Goal: Find contact information: Find contact information

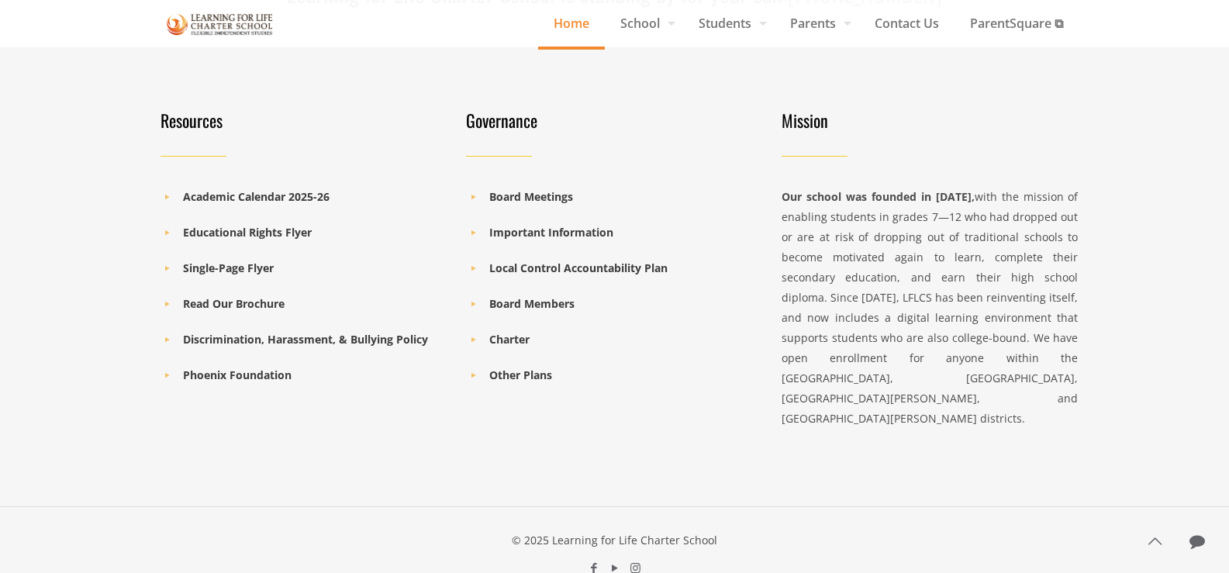
scroll to position [2294, 0]
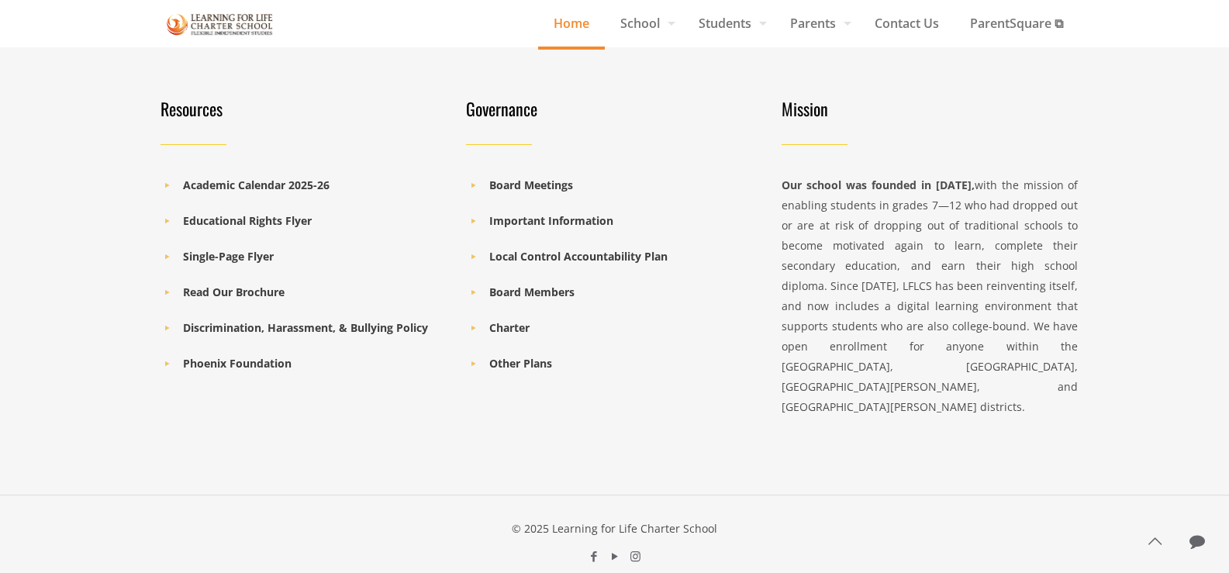
click at [561, 519] on div "© 2025 Learning for Life Charter School" at bounding box center [614, 529] width 927 height 20
drag, startPoint x: 561, startPoint y: 484, endPoint x: 651, endPoint y: 498, distance: 91.0
click at [574, 519] on div "© 2025 Learning for Life Charter School" at bounding box center [614, 529] width 927 height 20
drag, startPoint x: 710, startPoint y: 492, endPoint x: 721, endPoint y: 492, distance: 10.9
click at [715, 519] on div "© 2025 Learning for Life Charter School" at bounding box center [614, 529] width 927 height 20
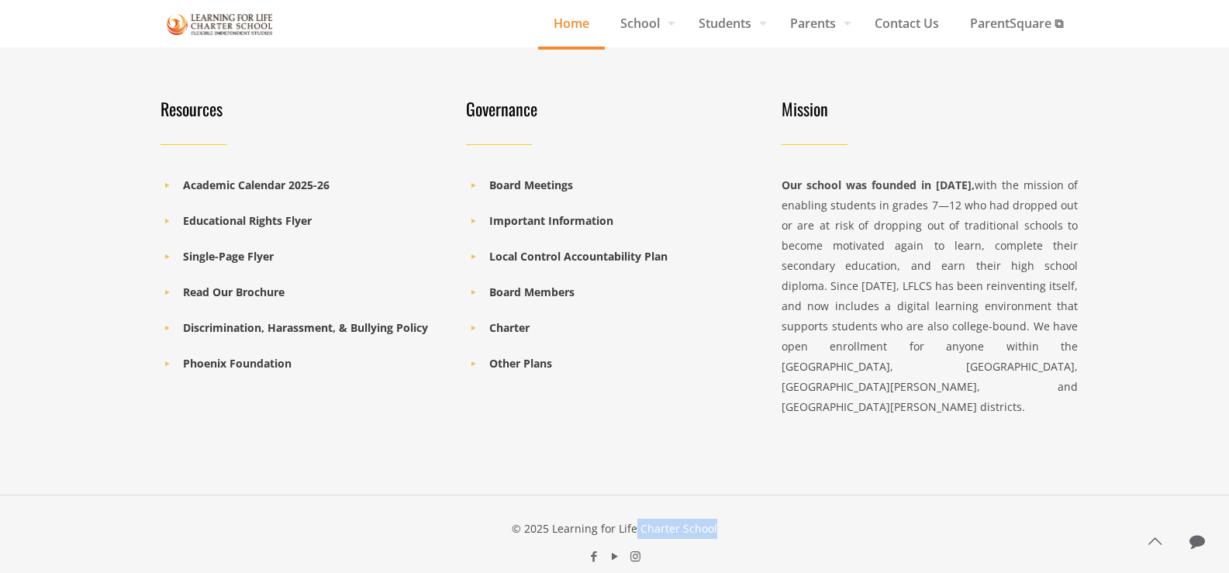
copy div "Learning for Life Charter School"
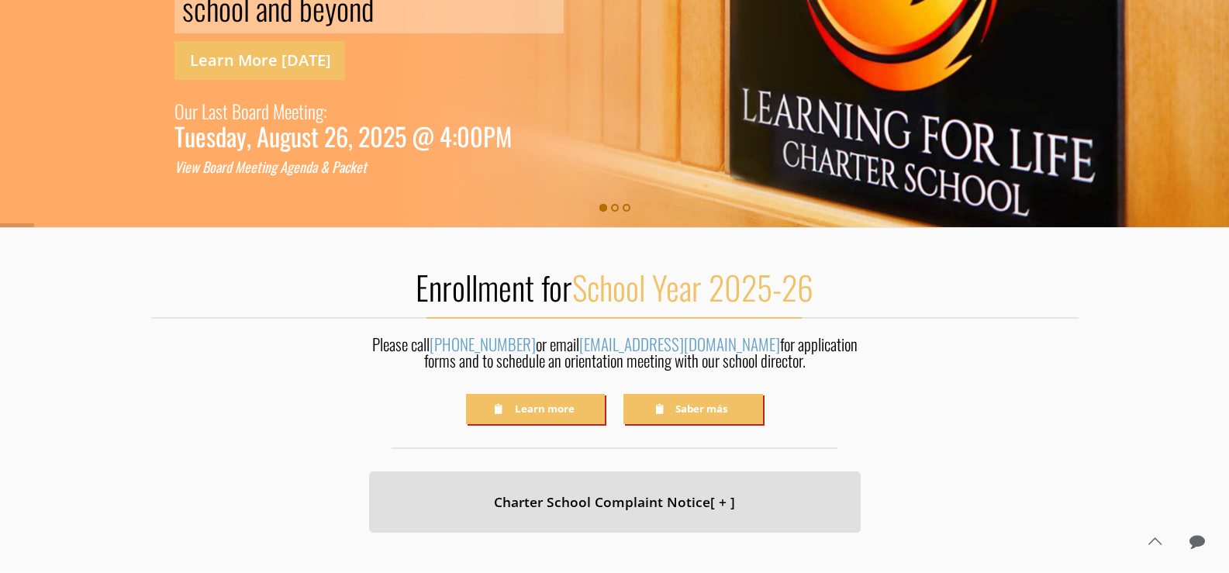
scroll to position [0, 0]
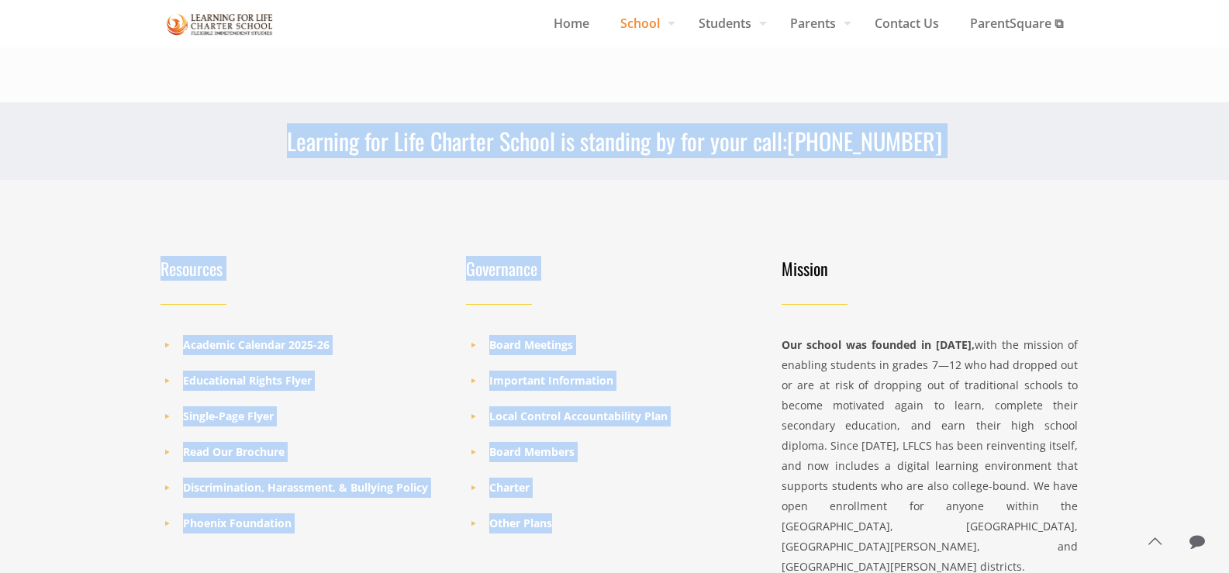
drag, startPoint x: 214, startPoint y: 274, endPoint x: 661, endPoint y: 528, distance: 514.1
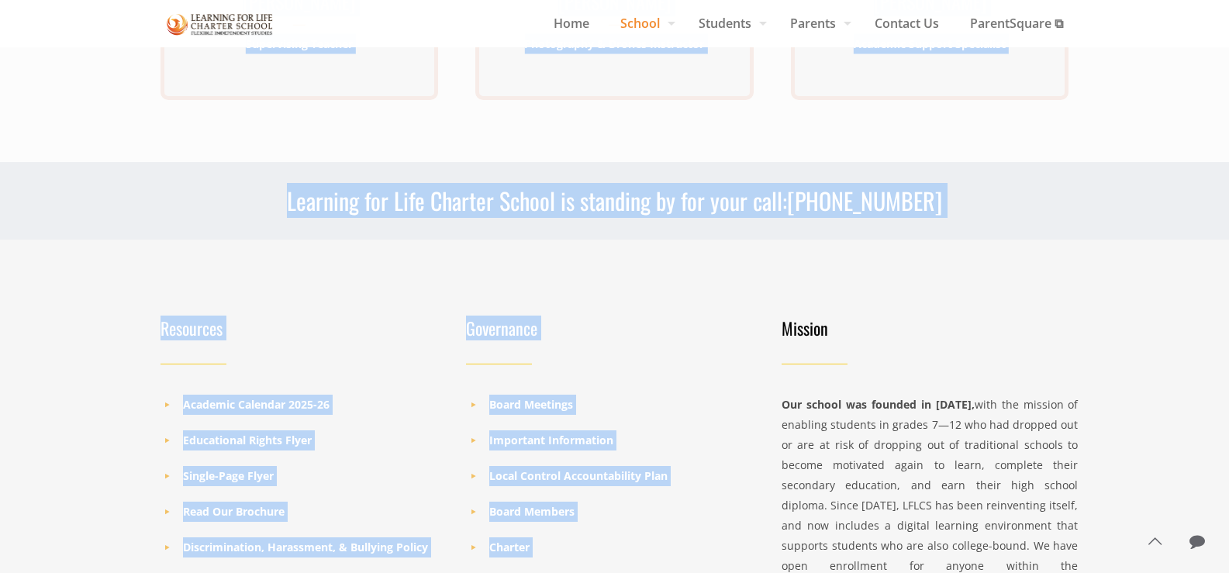
scroll to position [895, 0]
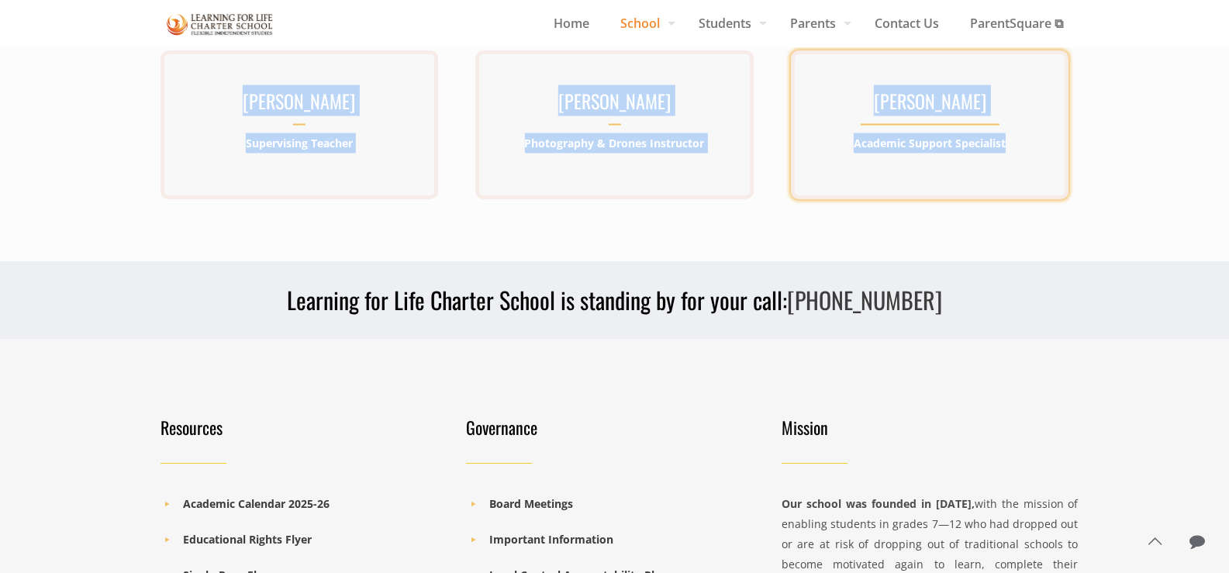
click at [1033, 163] on div "Ms. Shelby Marcuson Academic Support Specialist" at bounding box center [930, 125] width 278 height 80
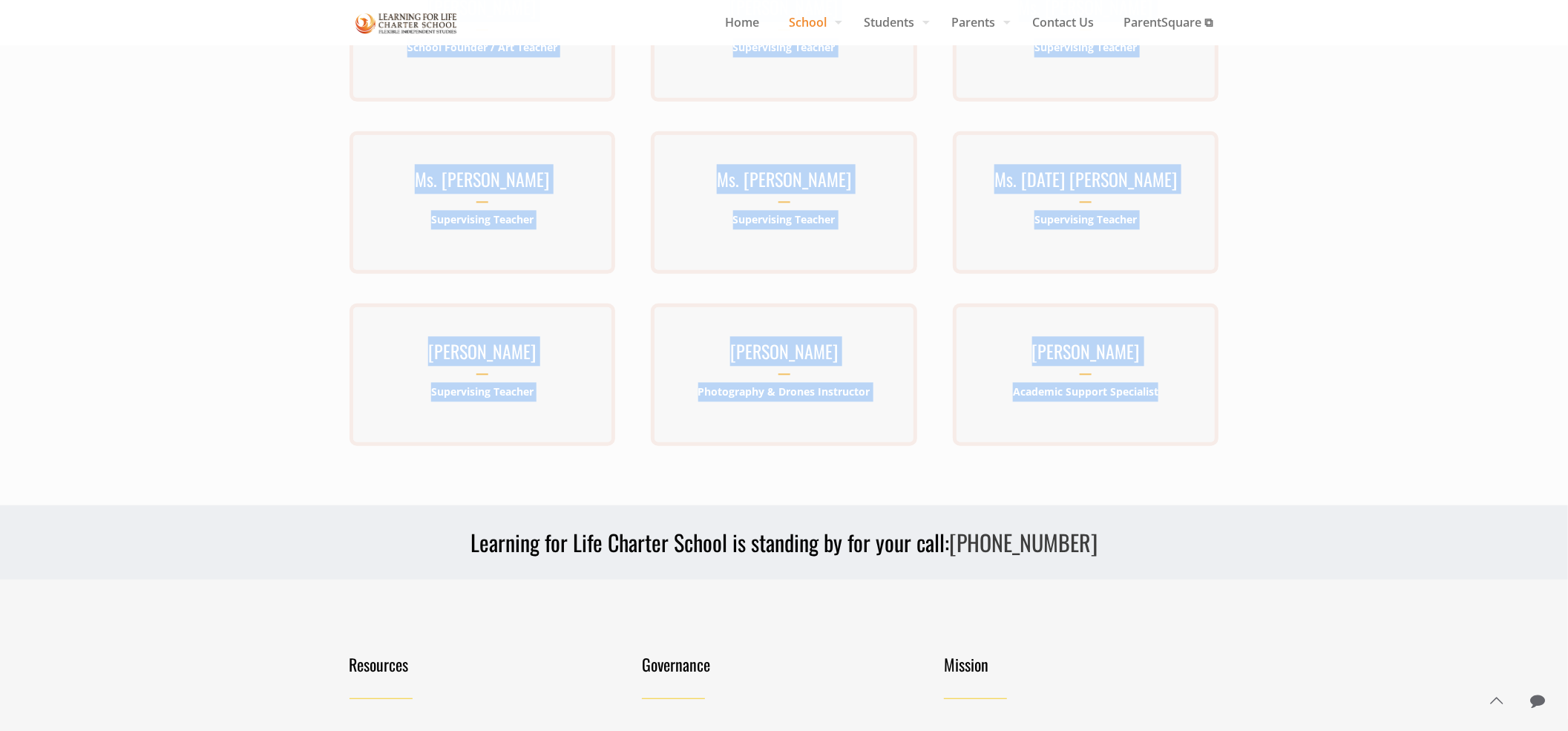
scroll to position [609, 0]
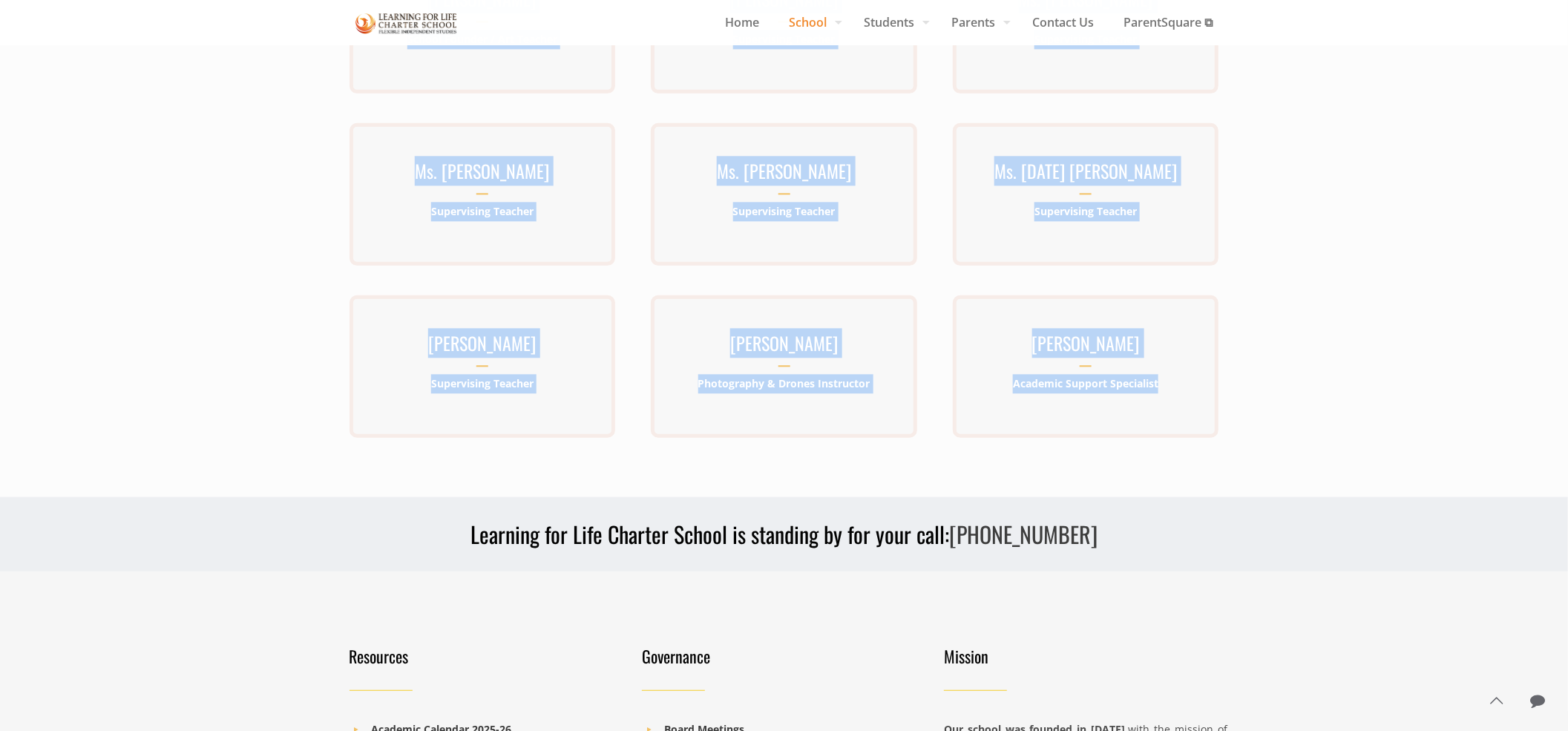
copy div "Mr. Kenneth Lawrence-Emanuel Executive Director Kenneth Lawrence-Emanuel has be…"
